Goal: Transaction & Acquisition: Download file/media

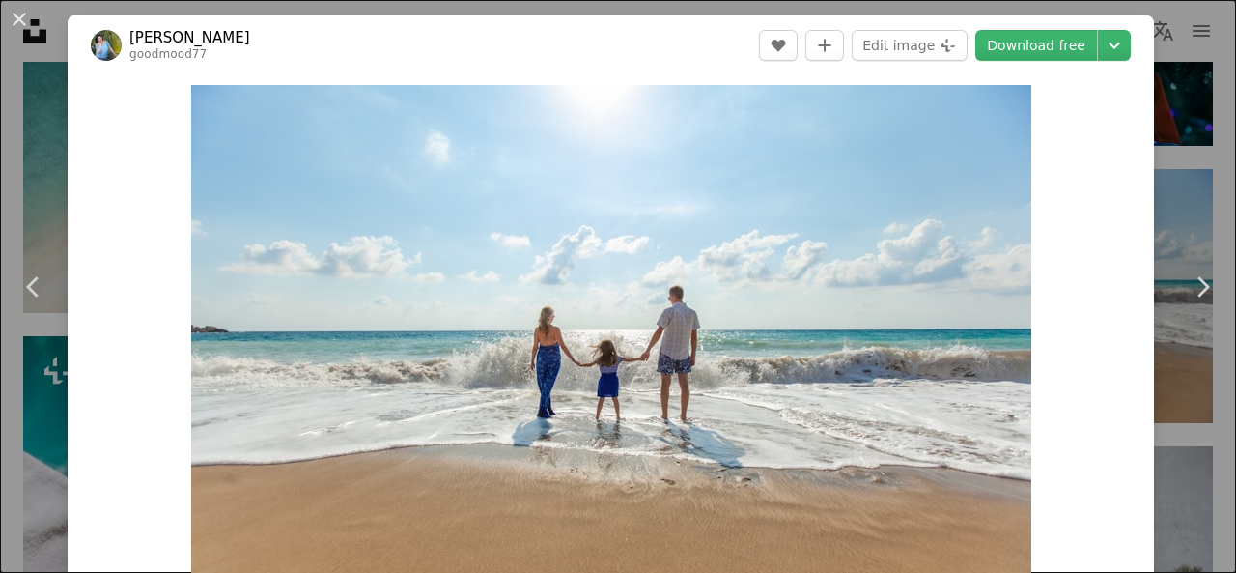
scroll to position [13523, 0]
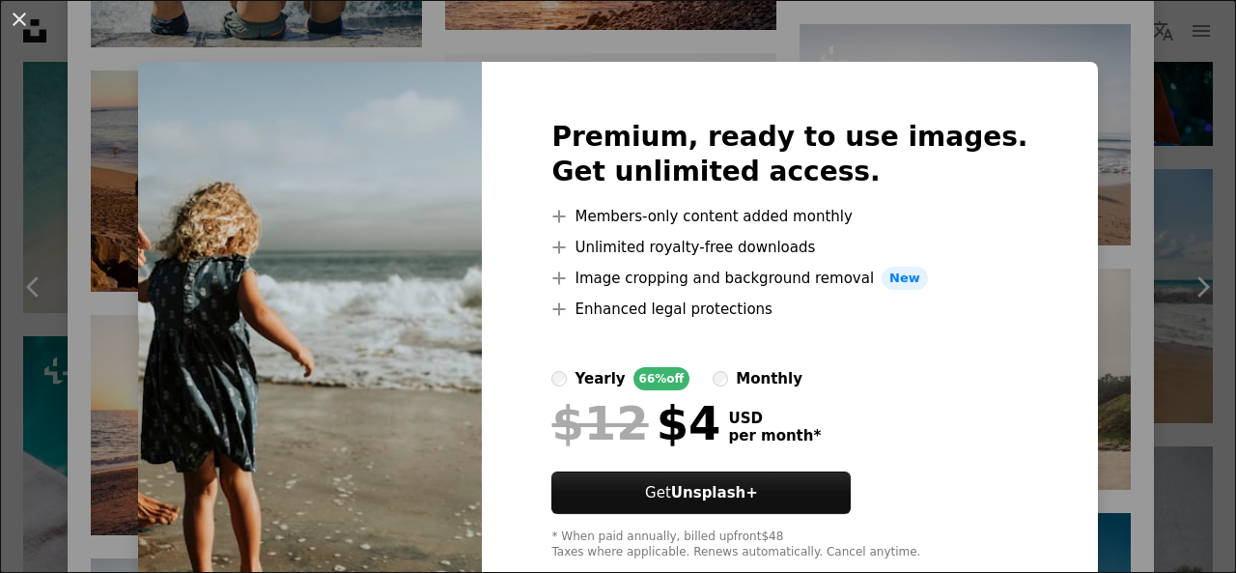
click at [1043, 181] on div "An X shape Premium, ready to use images. Get unlimited access. A plus sign Memb…" at bounding box center [618, 286] width 1236 height 573
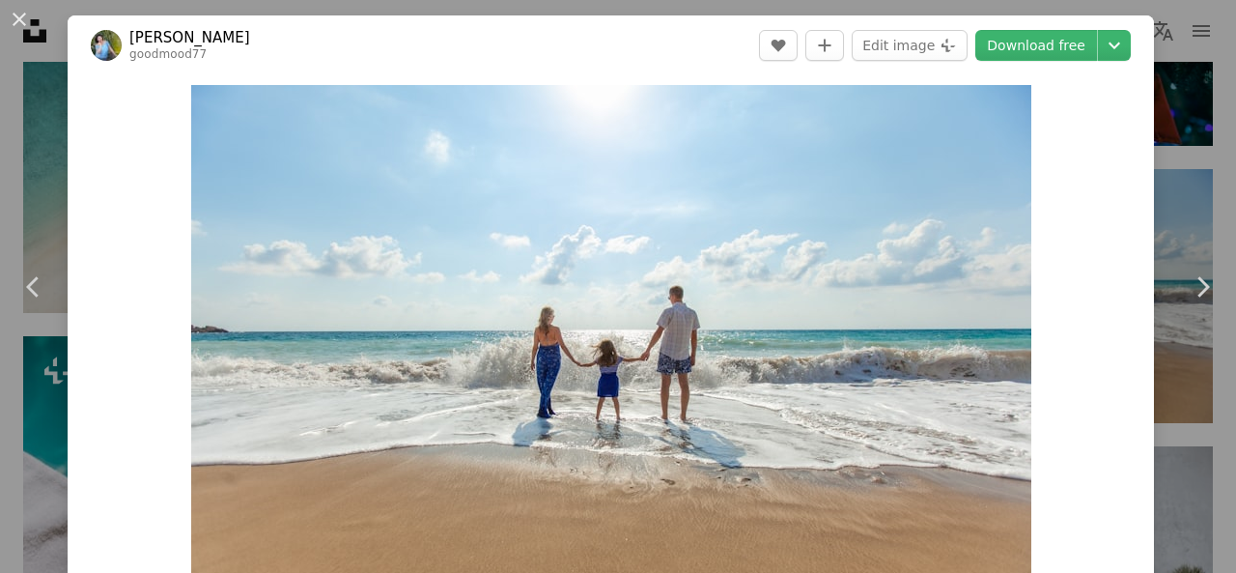
click at [10, 16] on button "An X shape" at bounding box center [19, 19] width 23 height 23
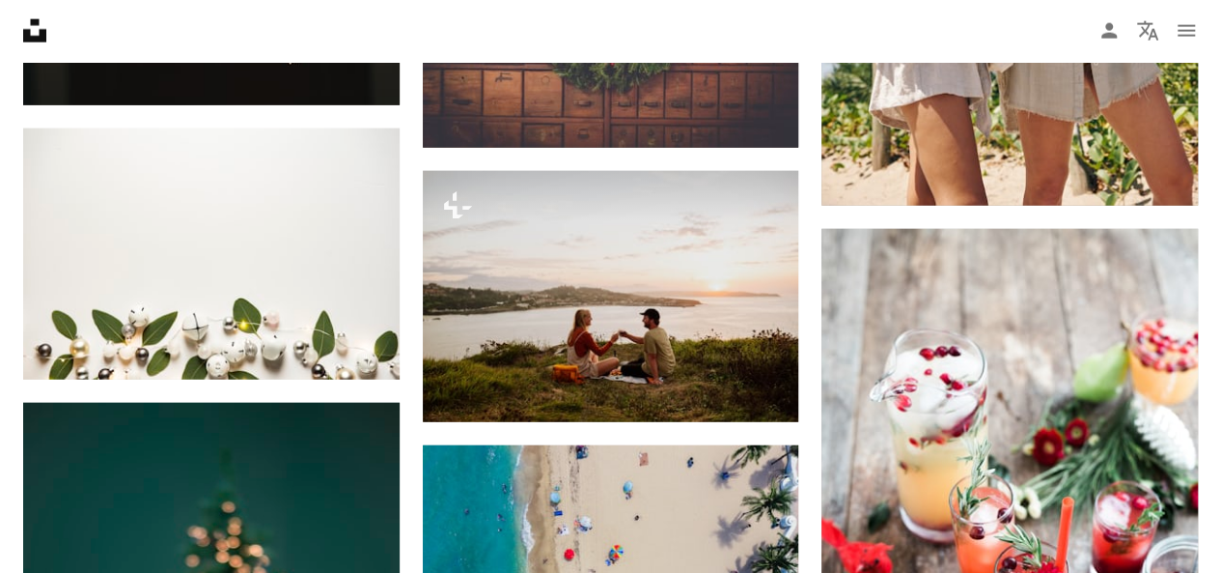
scroll to position [2607, 0]
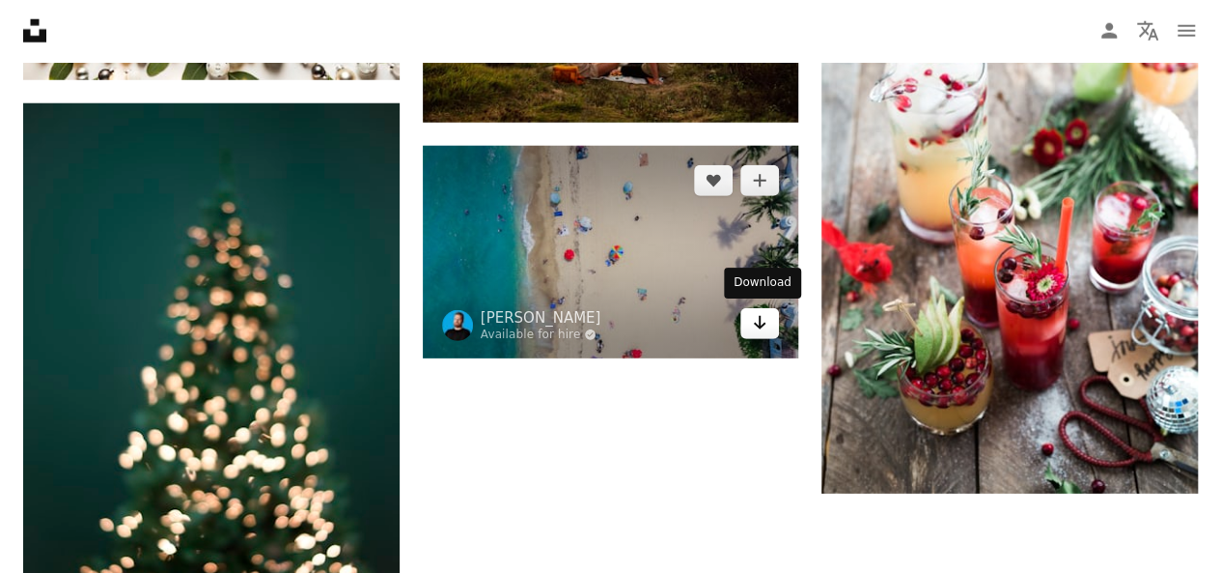
click at [765, 314] on icon "Arrow pointing down" at bounding box center [759, 322] width 15 height 23
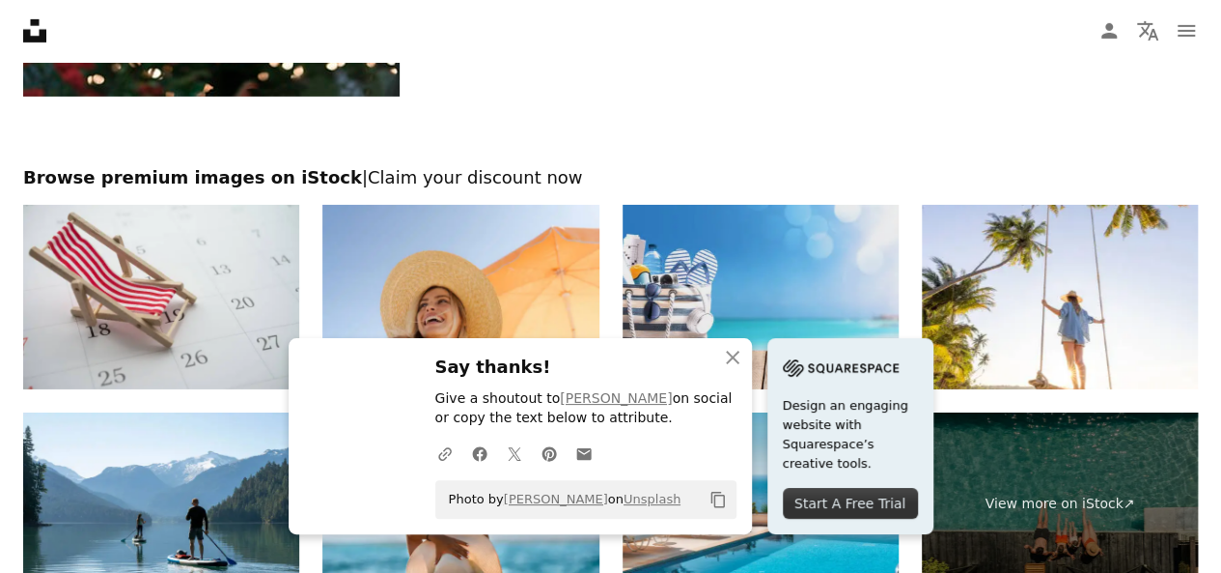
scroll to position [3186, 0]
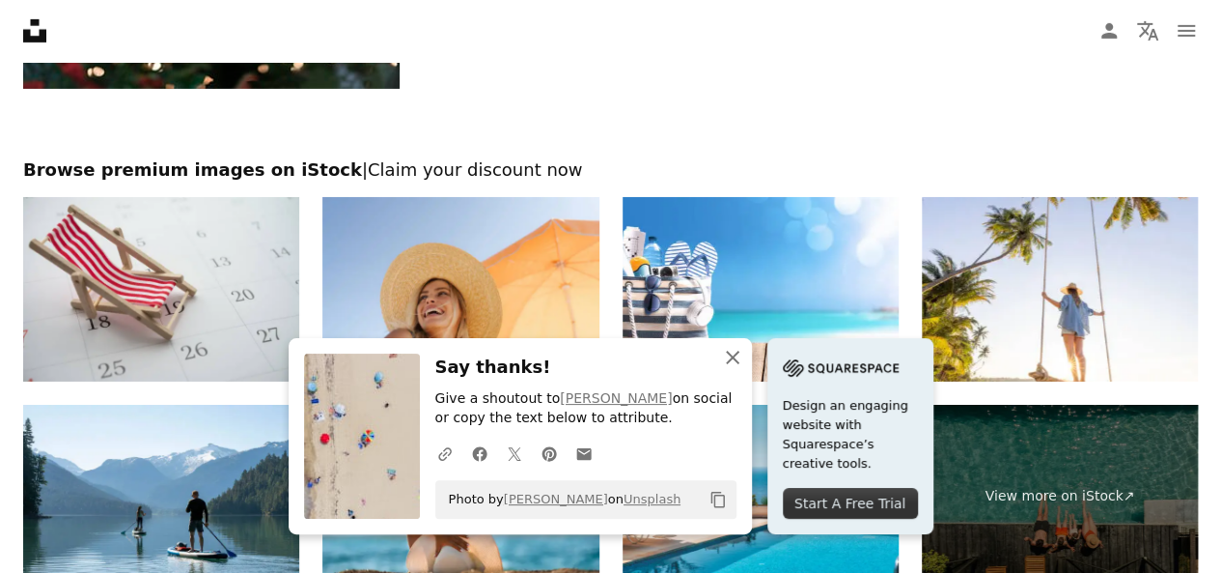
click at [731, 361] on icon "An X shape" at bounding box center [732, 357] width 23 height 23
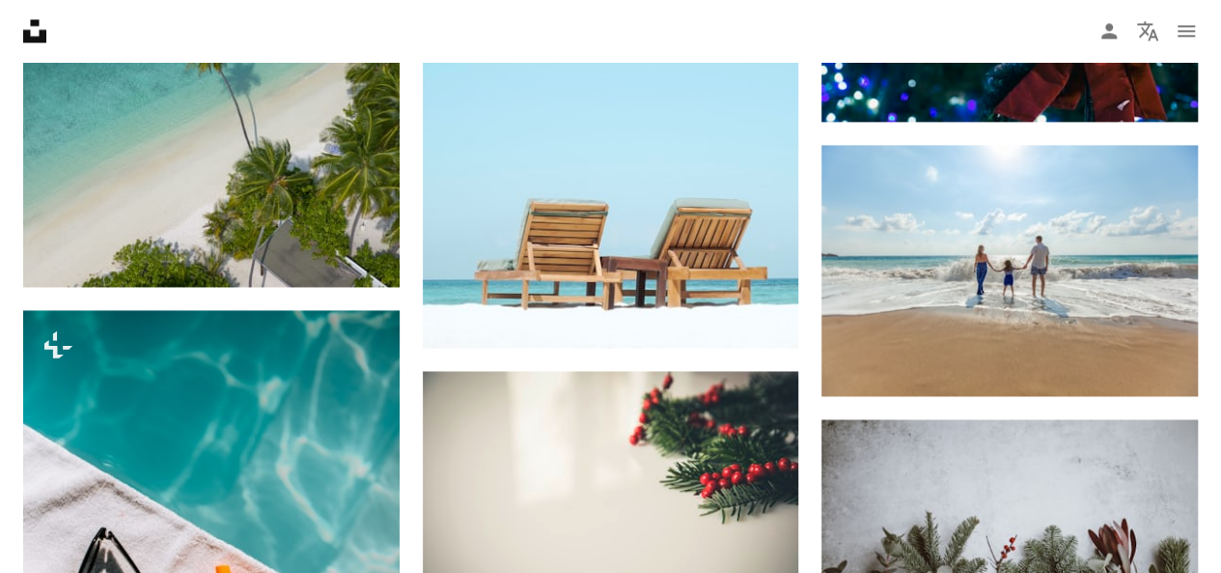
scroll to position [1147, 0]
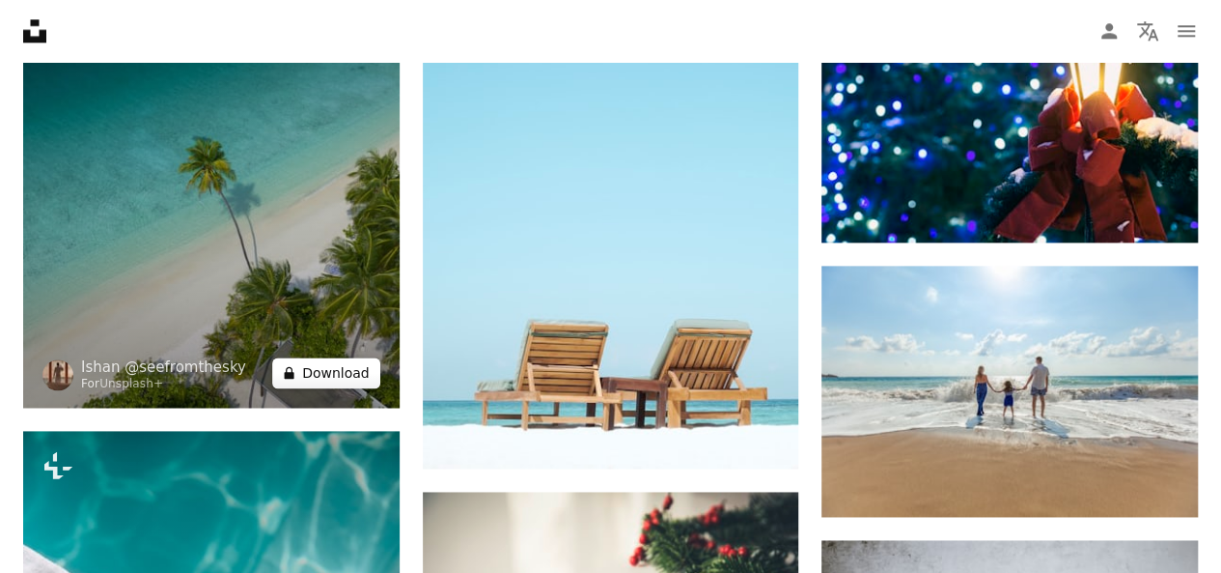
click at [322, 373] on button "A lock Download" at bounding box center [326, 372] width 108 height 31
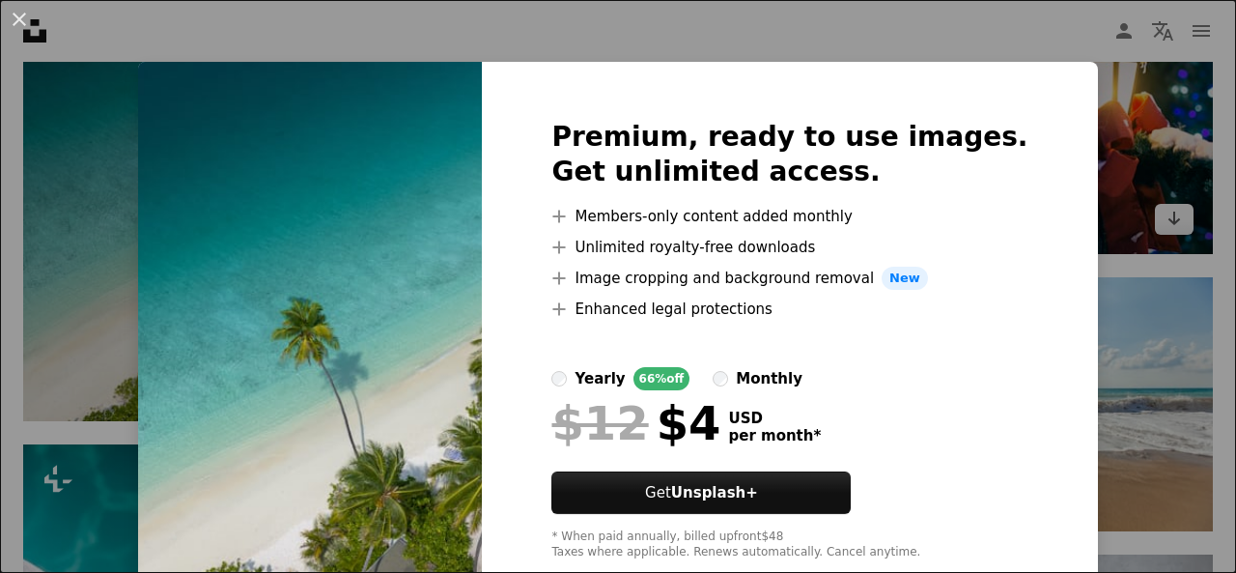
drag, startPoint x: 1081, startPoint y: 161, endPoint x: 1066, endPoint y: 172, distance: 18.7
click at [1082, 162] on div "An X shape Premium, ready to use images. Get unlimited access. A plus sign Memb…" at bounding box center [618, 286] width 1236 height 573
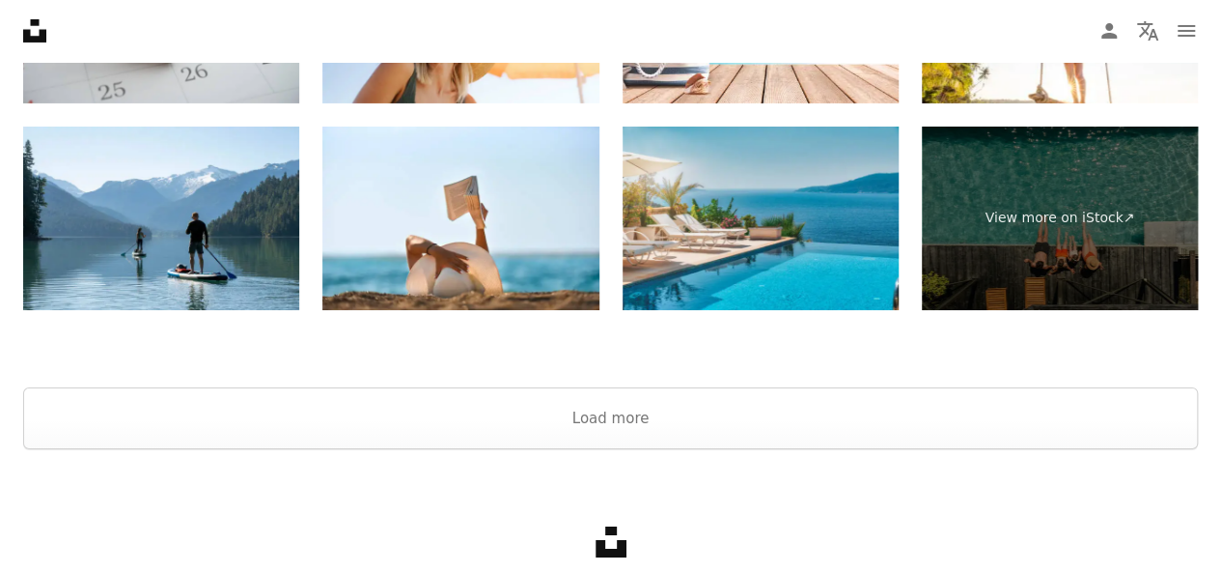
scroll to position [3561, 0]
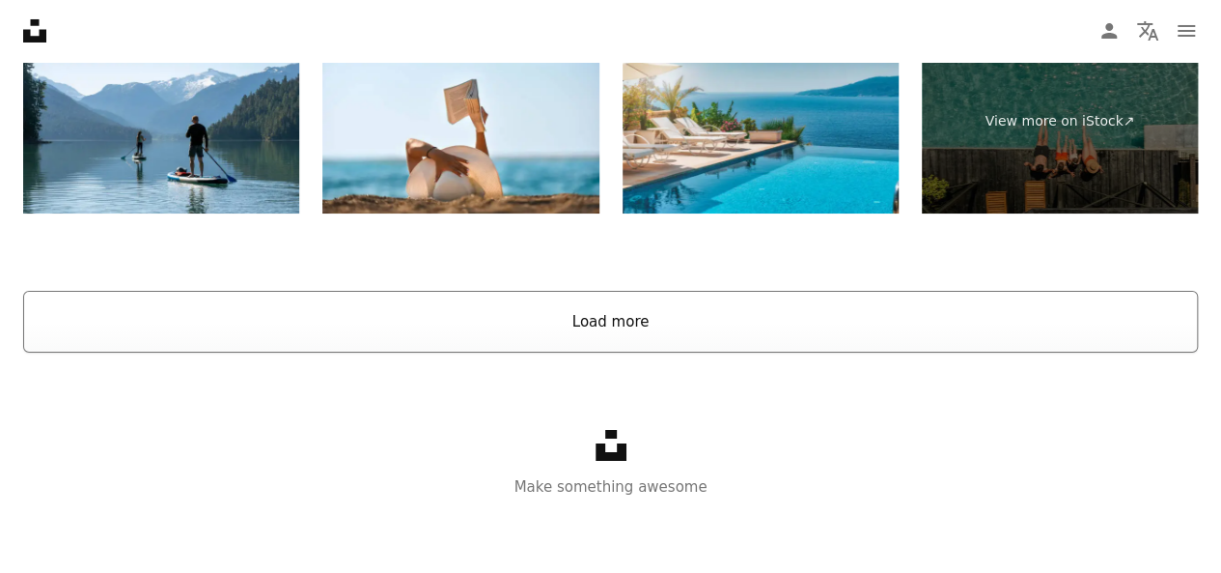
click at [610, 335] on button "Load more" at bounding box center [610, 322] width 1175 height 62
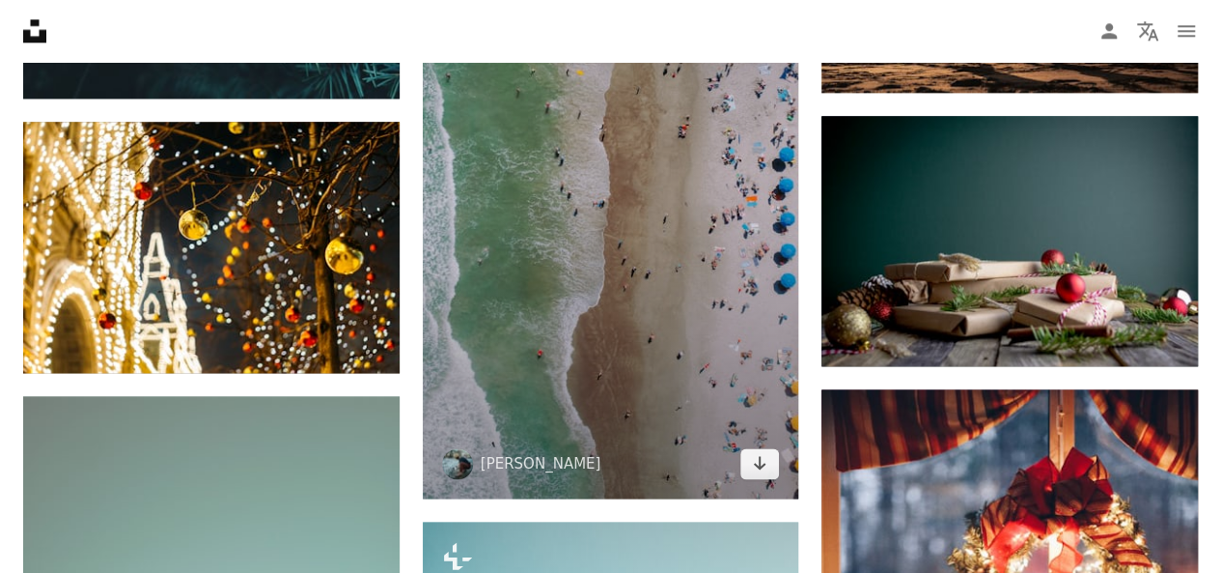
scroll to position [8584, 0]
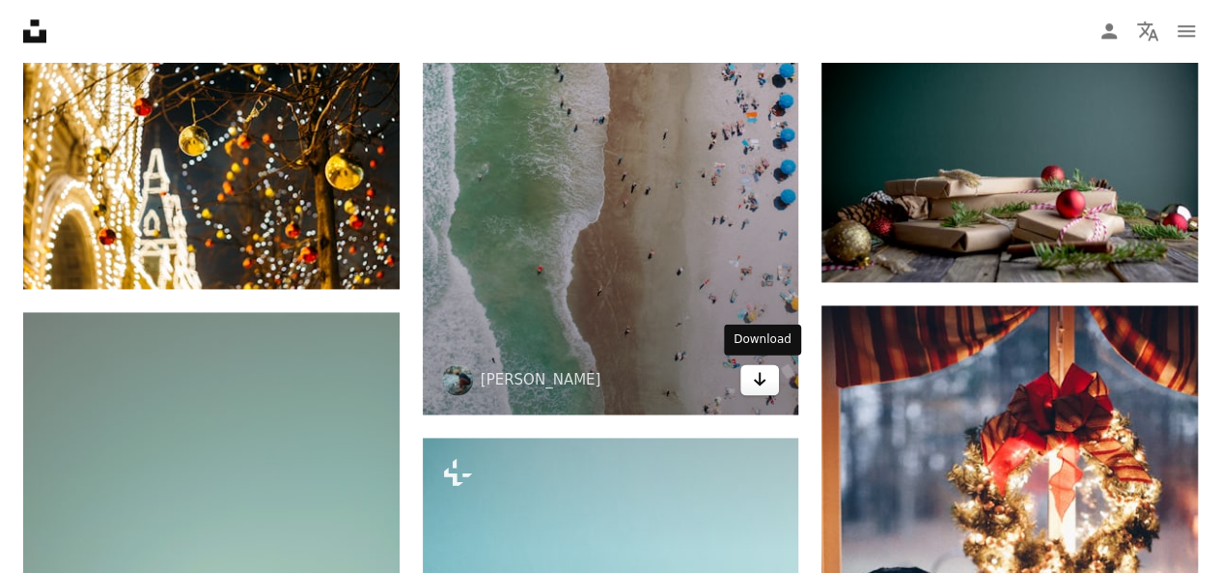
click at [771, 378] on link "Arrow pointing down" at bounding box center [760, 379] width 39 height 31
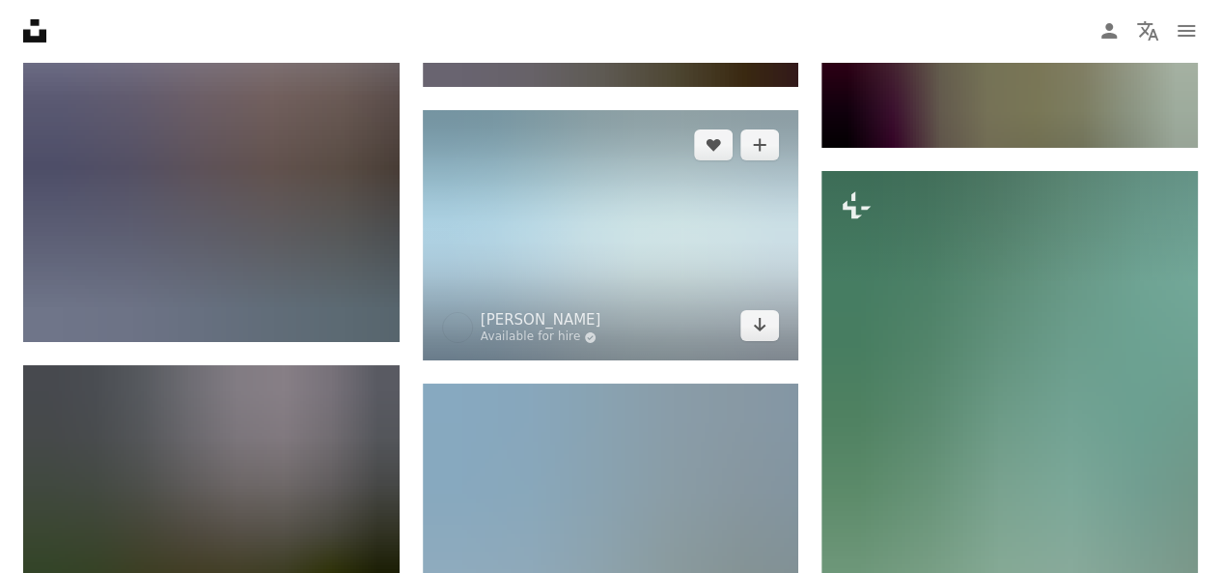
scroll to position [7531, 0]
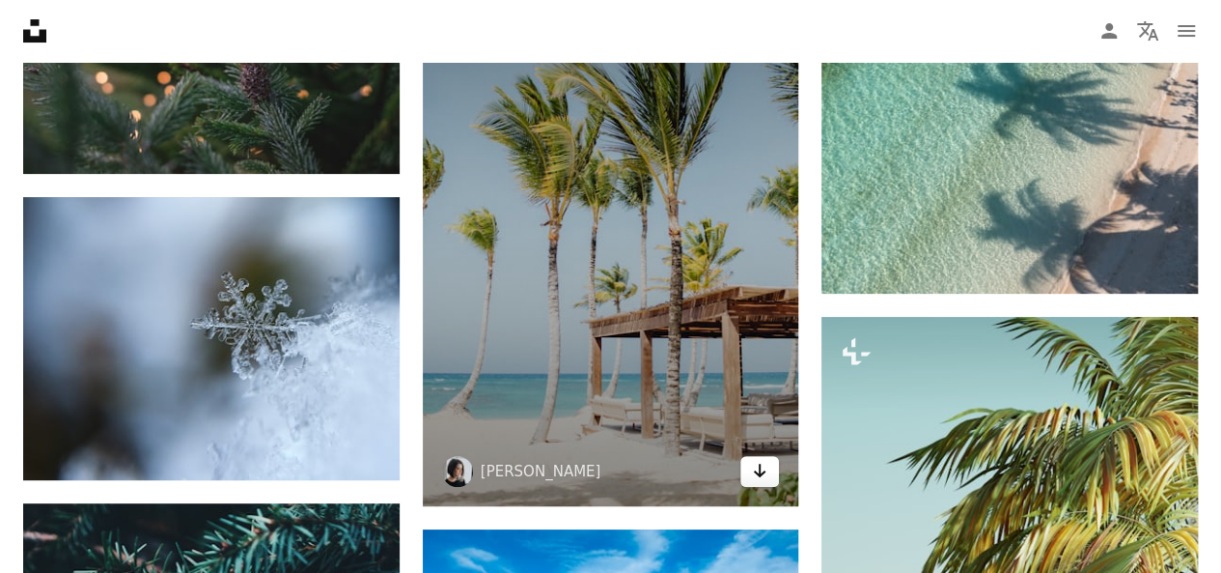
click at [769, 471] on link "Arrow pointing down" at bounding box center [760, 471] width 39 height 31
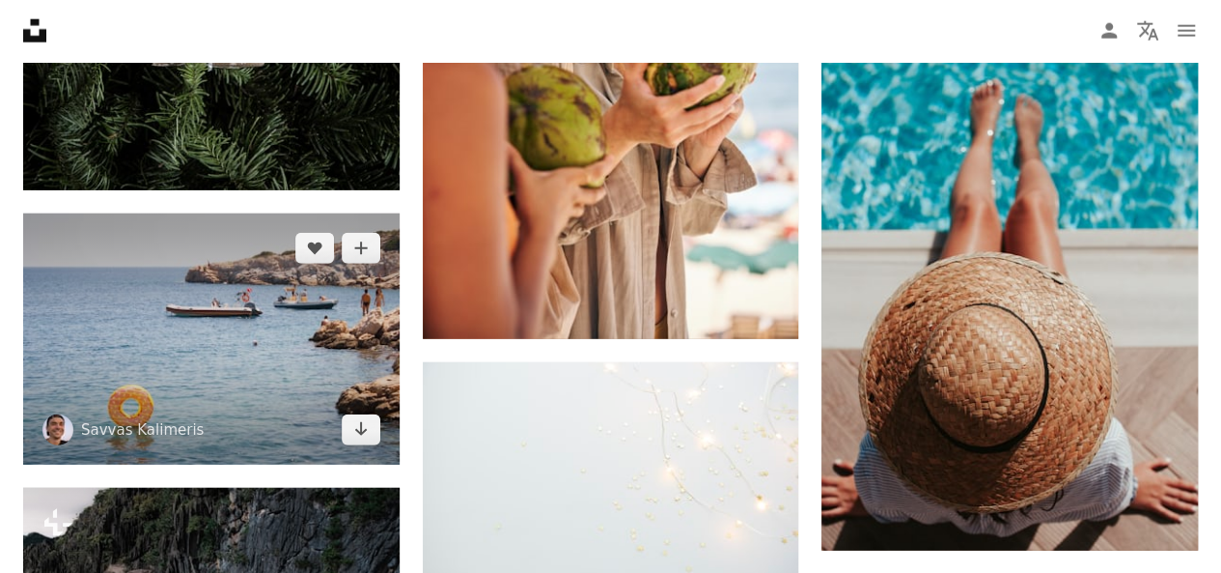
scroll to position [13421, 0]
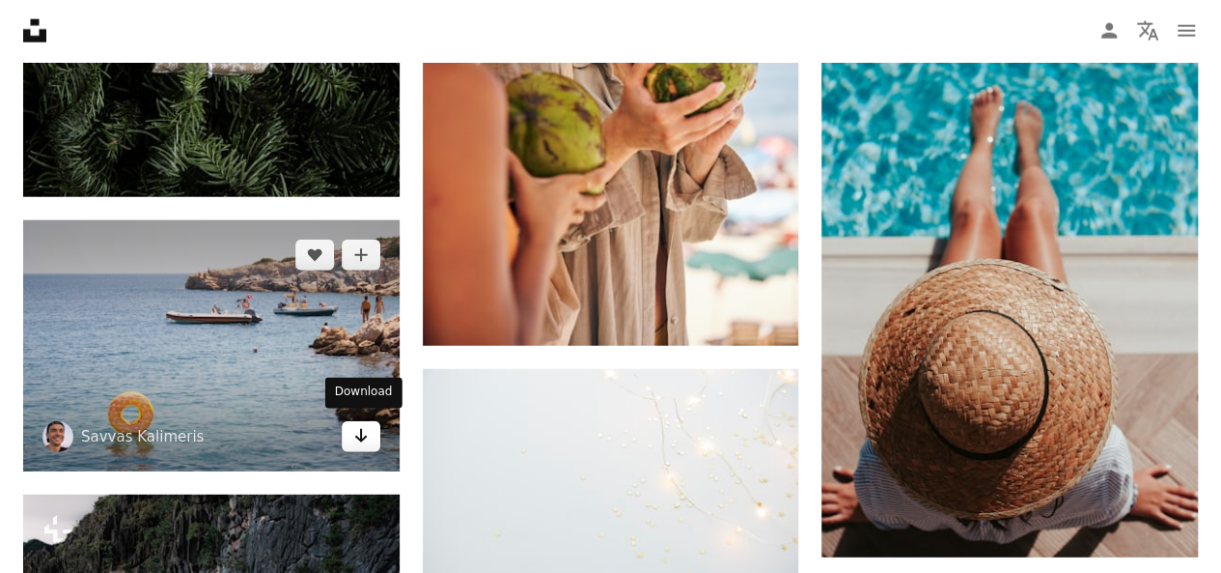
click at [353, 429] on icon "Arrow pointing down" at bounding box center [360, 435] width 15 height 23
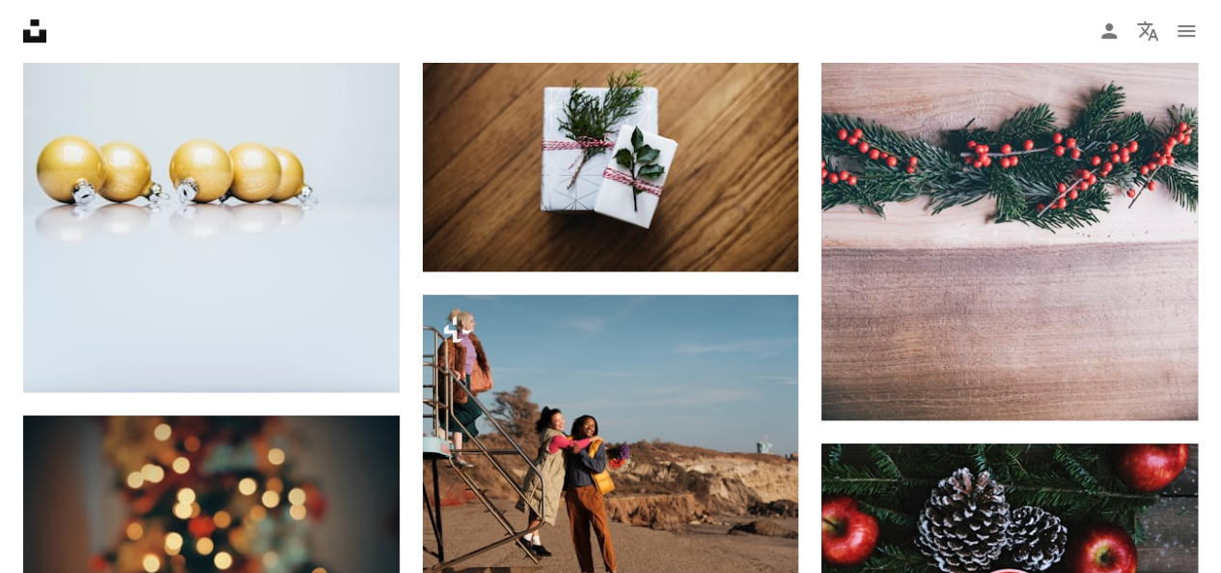
scroll to position [19408, 0]
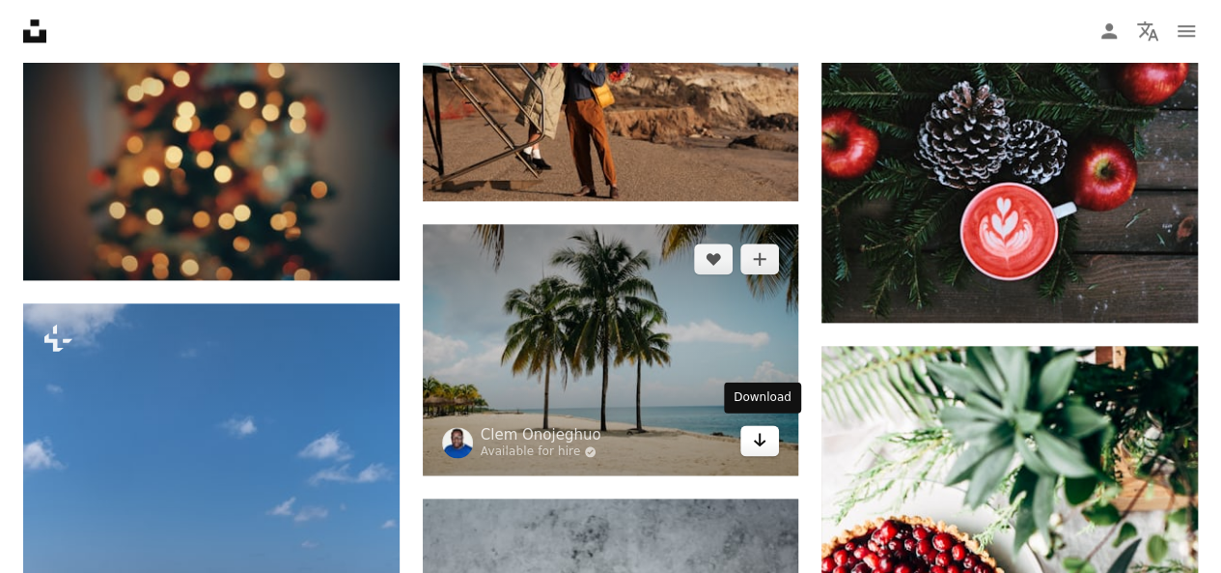
click at [757, 433] on icon "Arrow pointing down" at bounding box center [759, 439] width 15 height 23
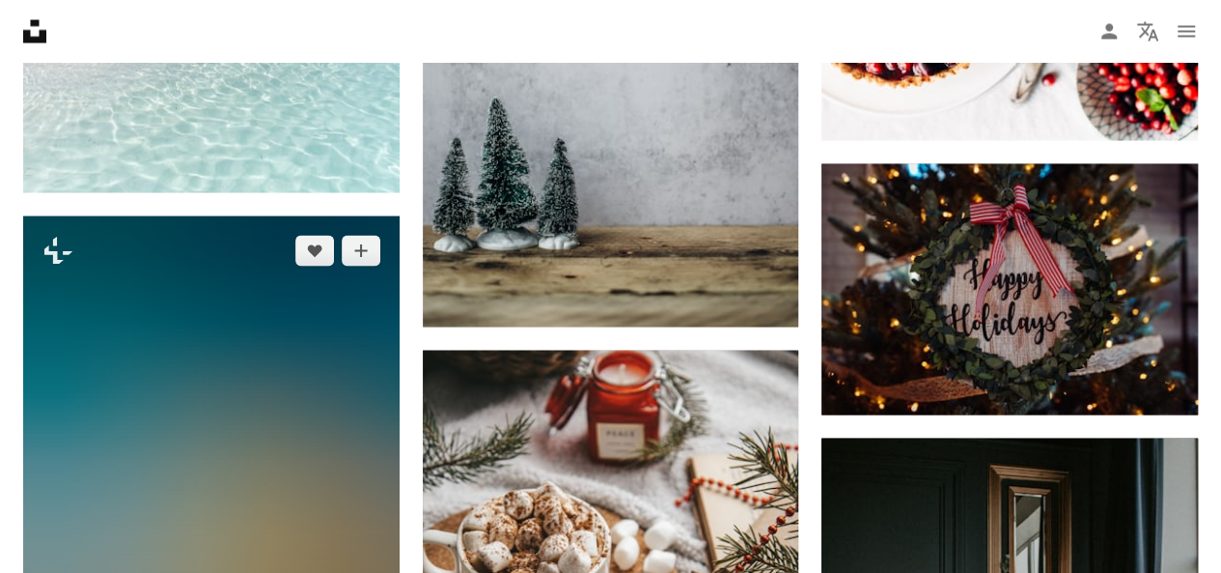
scroll to position [20566, 0]
